Goal: Task Accomplishment & Management: Use online tool/utility

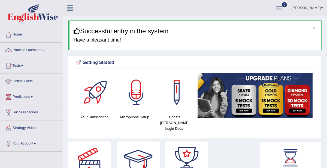
click at [23, 65] on span at bounding box center [22, 65] width 2 height 1
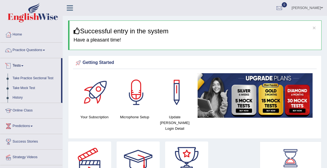
click at [23, 79] on link "Take Practice Sectional Test" at bounding box center [35, 78] width 51 height 10
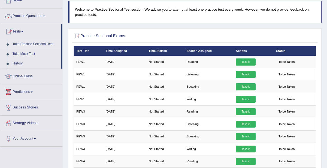
scroll to position [37, 0]
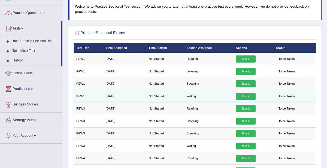
click at [247, 97] on link "Take it" at bounding box center [246, 96] width 20 height 7
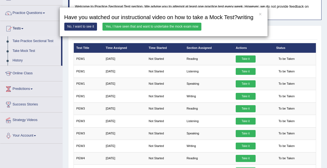
click at [192, 29] on link "Yes, I have seen that and want to undertake the mock exam now" at bounding box center [152, 27] width 99 height 8
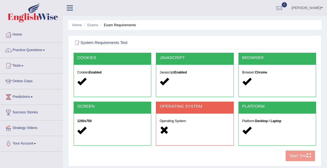
click at [23, 65] on span at bounding box center [22, 65] width 2 height 1
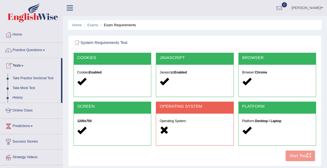
click at [20, 111] on link "Online Class" at bounding box center [31, 110] width 62 height 14
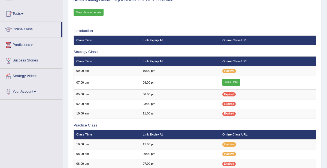
scroll to position [52, 0]
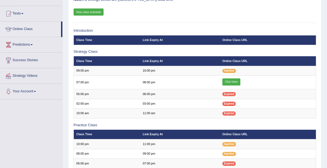
click at [84, 12] on link "View class schedule" at bounding box center [89, 11] width 30 height 7
